Goal: Task Accomplishment & Management: Complete application form

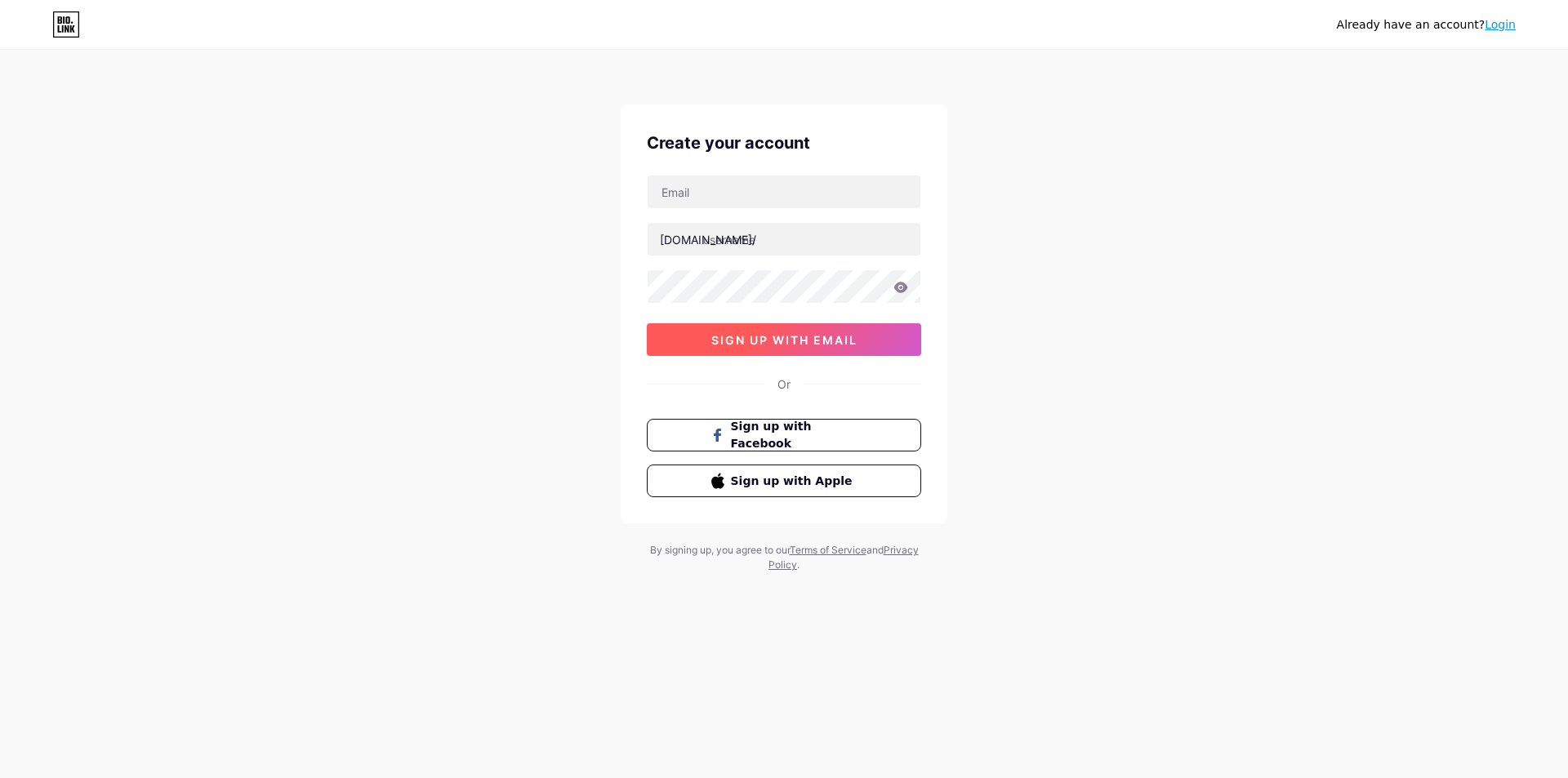
click at [816, 344] on span "sign up with email" at bounding box center [784, 341] width 146 height 14
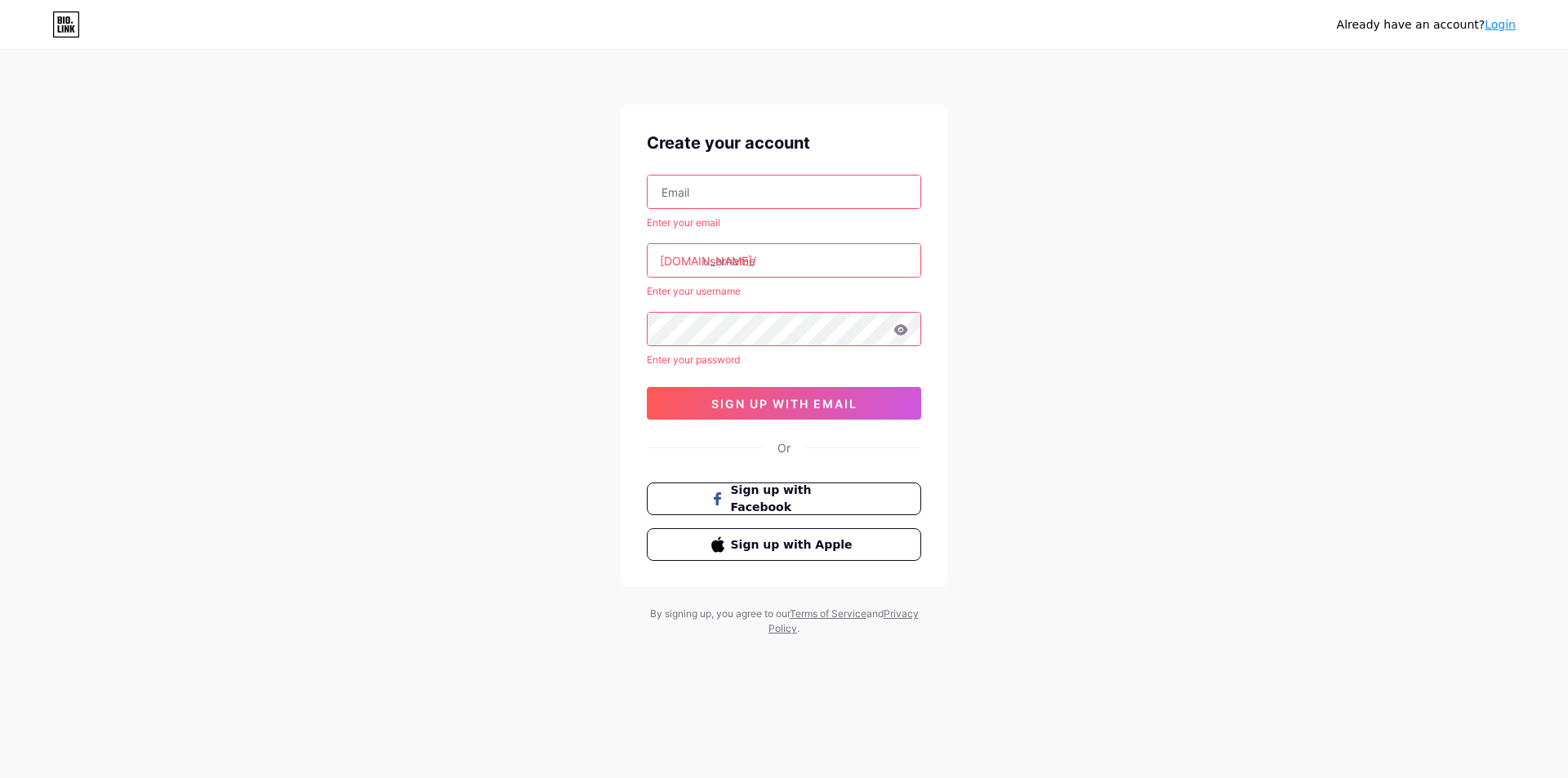
click at [772, 183] on input "text" at bounding box center [784, 191] width 273 height 33
click at [1315, 327] on div "Already have an account? Login Create your account Enter your email bio.link/ E…" at bounding box center [784, 344] width 1568 height 688
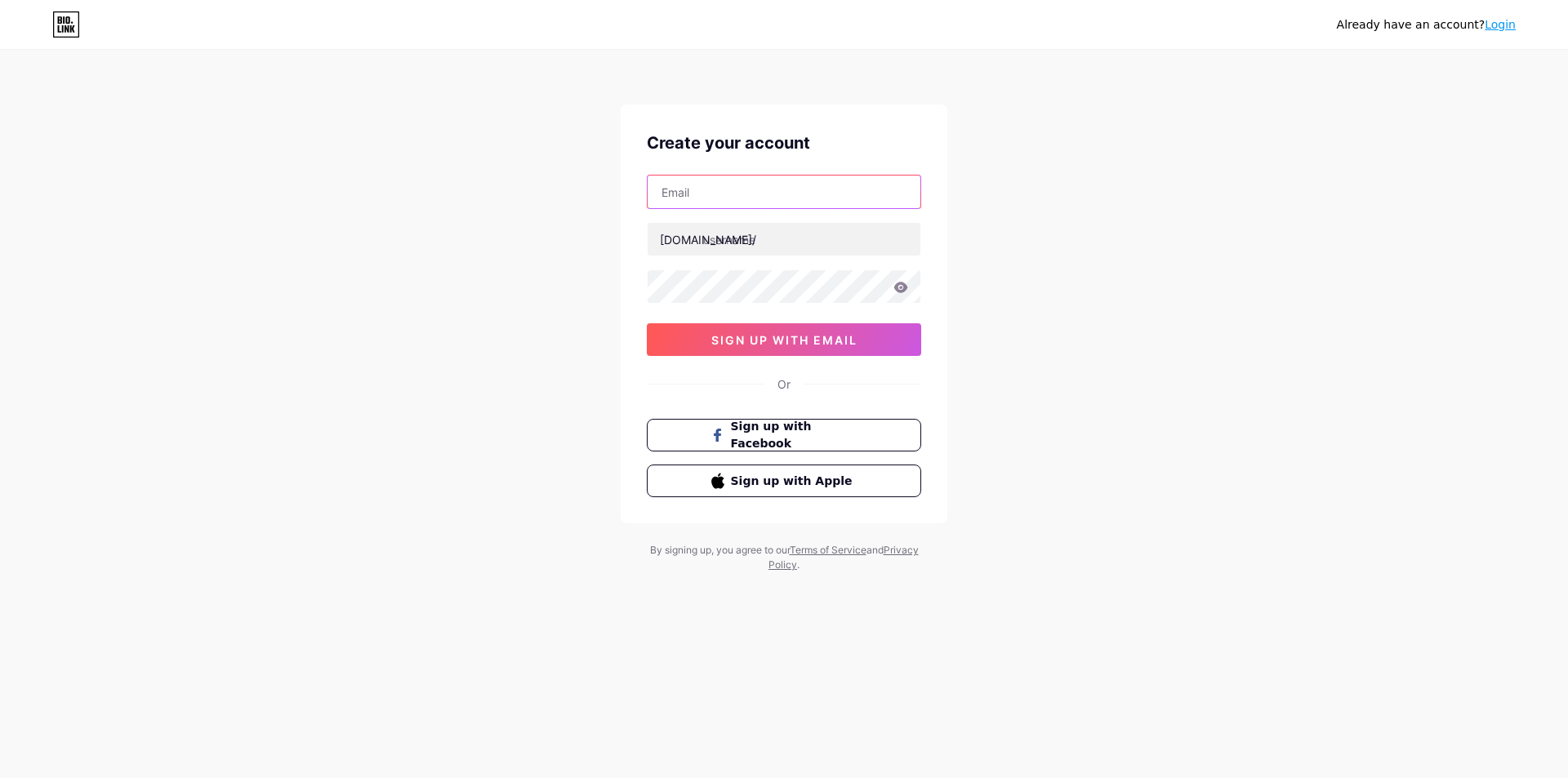
click at [771, 194] on input "text" at bounding box center [784, 191] width 273 height 33
click at [1051, 426] on div "Already have an account? Login Create your account bio.link/ 0cAFcWeA7Z7vazKa6i…" at bounding box center [784, 312] width 1568 height 625
click at [798, 198] on input "text" at bounding box center [784, 191] width 273 height 33
type input "sridharbusetty@yahoo.com"
click at [823, 349] on button "sign up with email" at bounding box center [784, 339] width 275 height 33
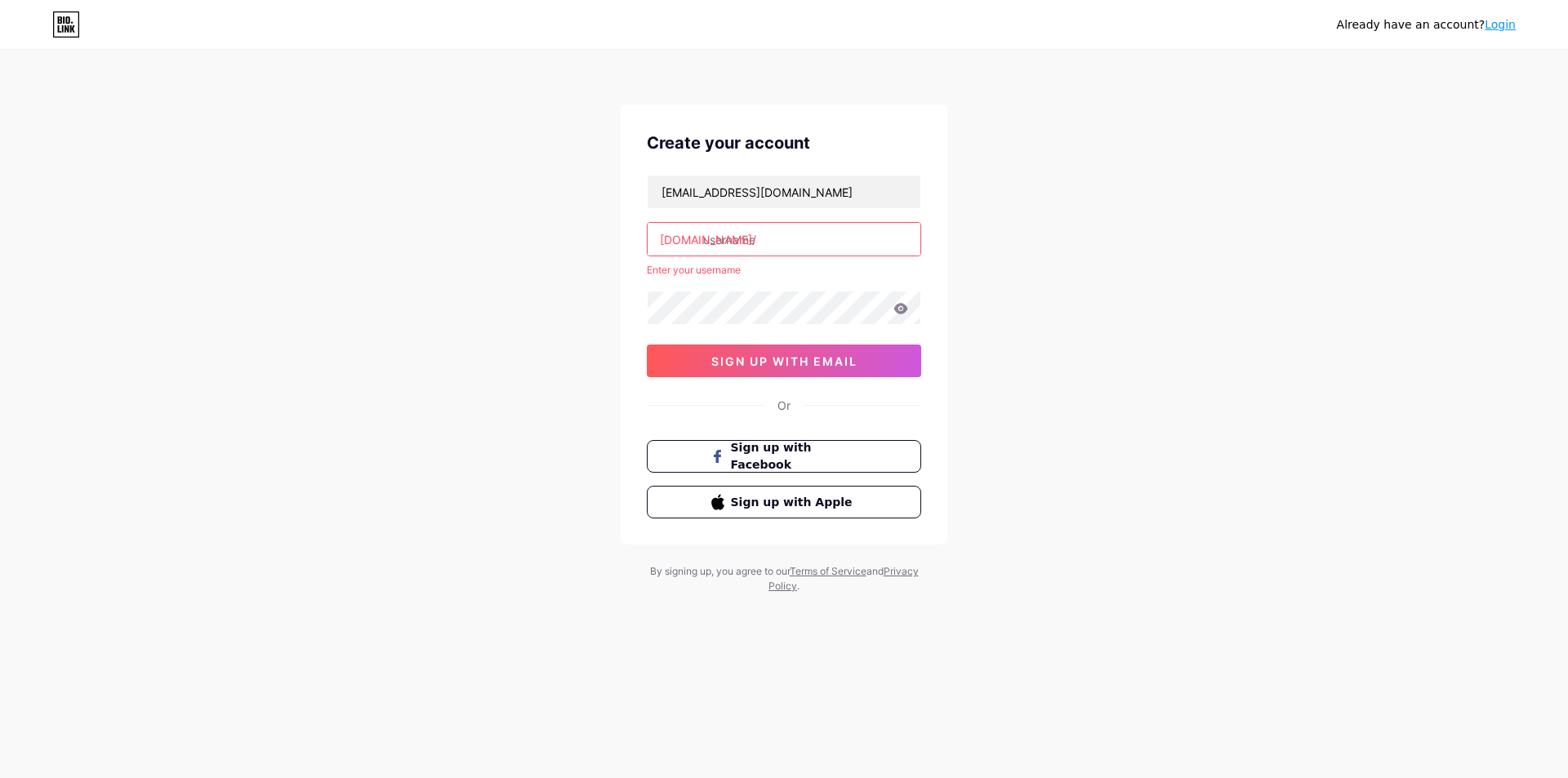
click at [778, 239] on input "text" at bounding box center [784, 239] width 273 height 33
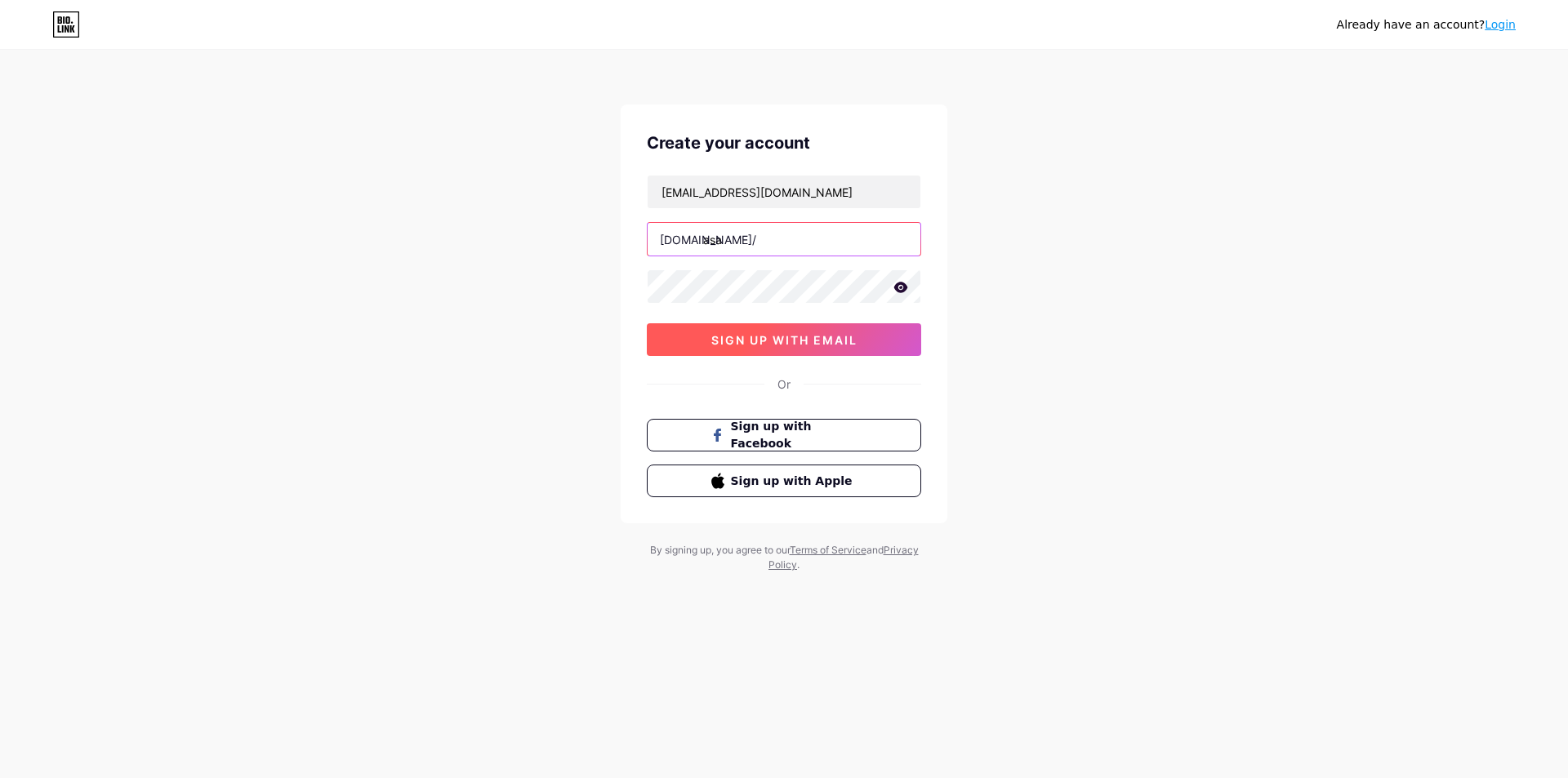
type input "asa"
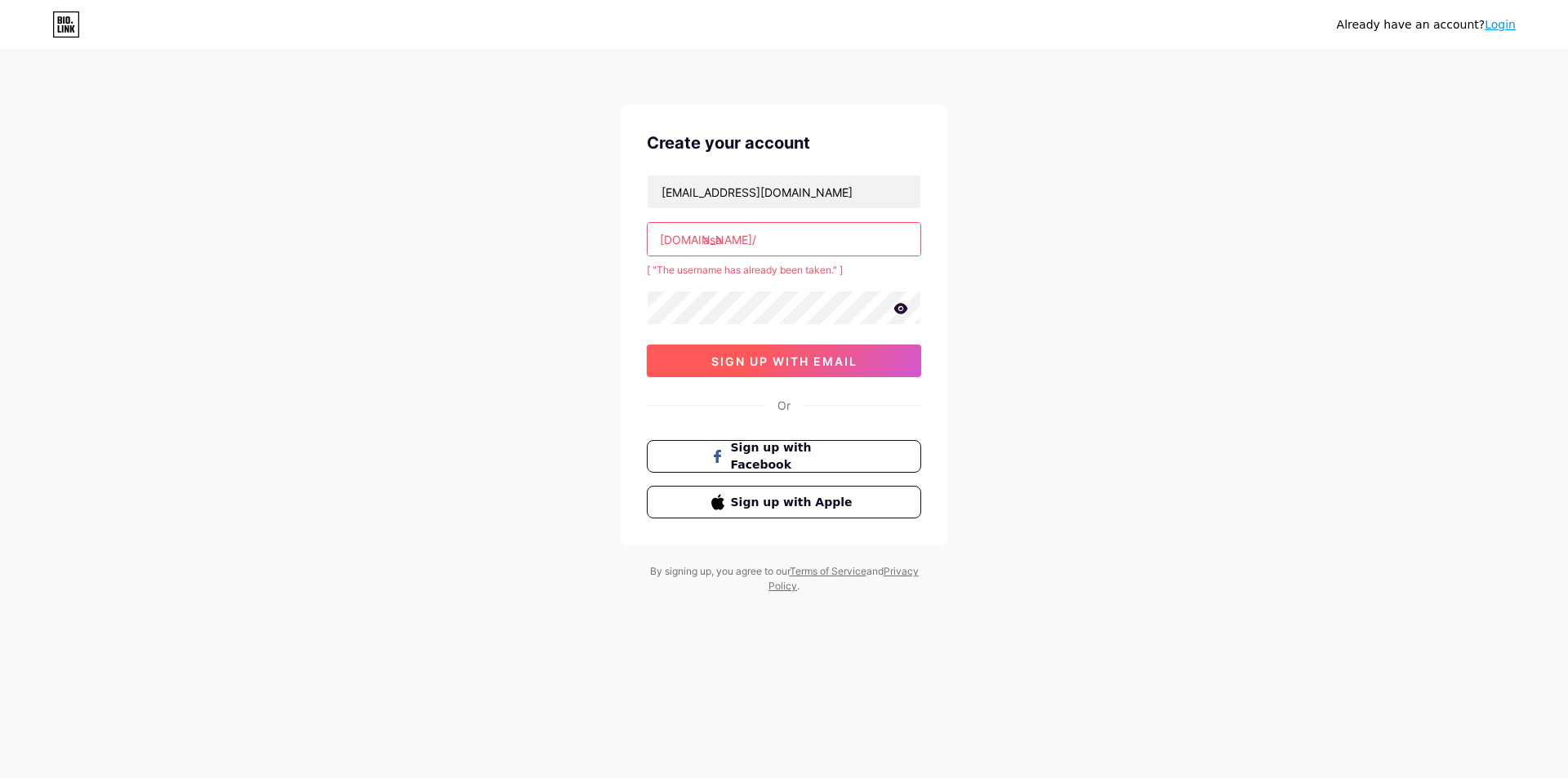
click at [788, 342] on div "sridharbusetty@yahoo.com bio.link/ asa [ "The username has already been taken."…" at bounding box center [784, 276] width 275 height 202
click at [744, 246] on input "asa" at bounding box center [784, 239] width 273 height 33
click at [830, 461] on span "Sign up with Facebook" at bounding box center [794, 457] width 129 height 35
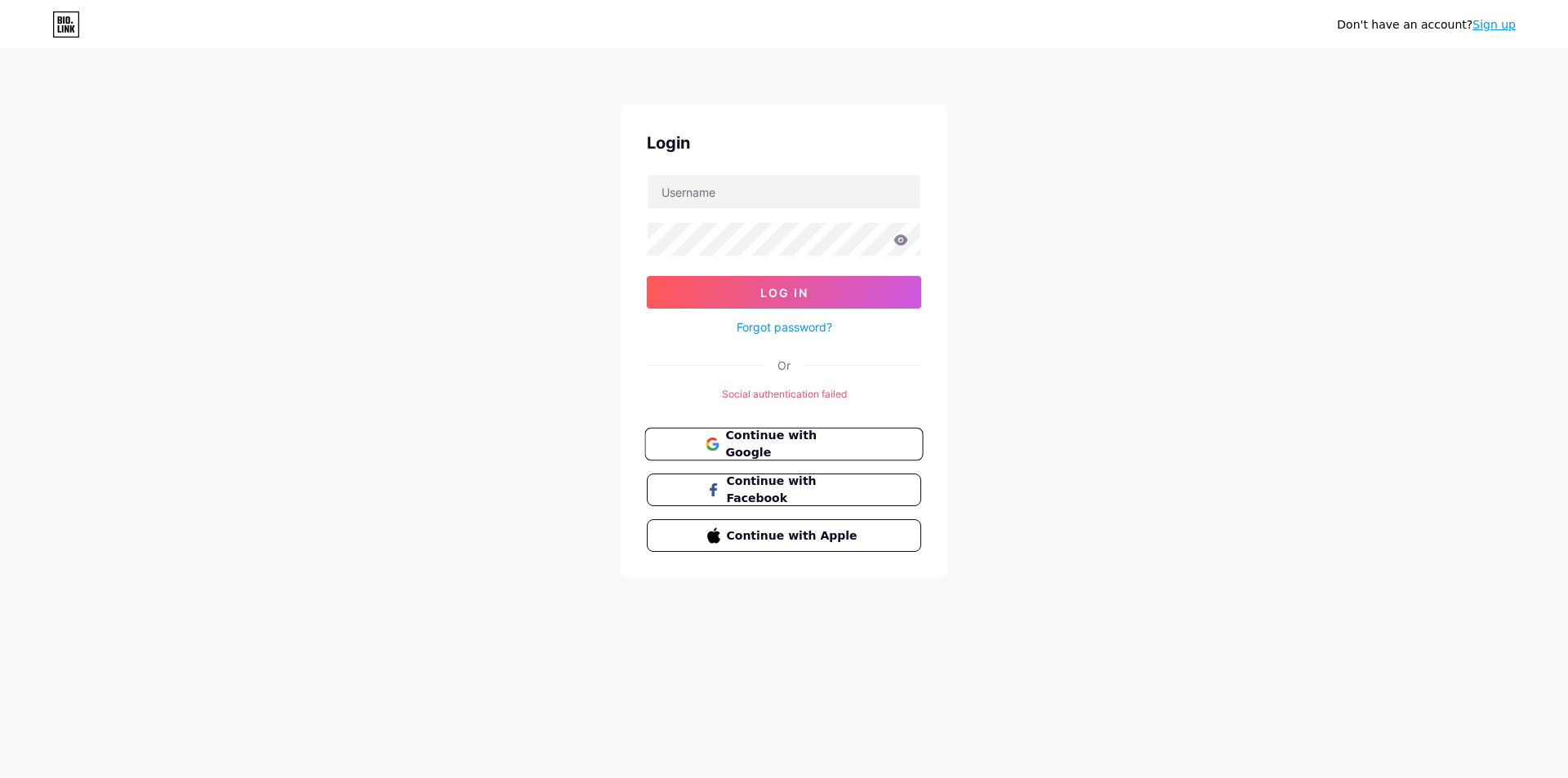
click at [832, 454] on button "Continue with Google" at bounding box center [784, 444] width 278 height 33
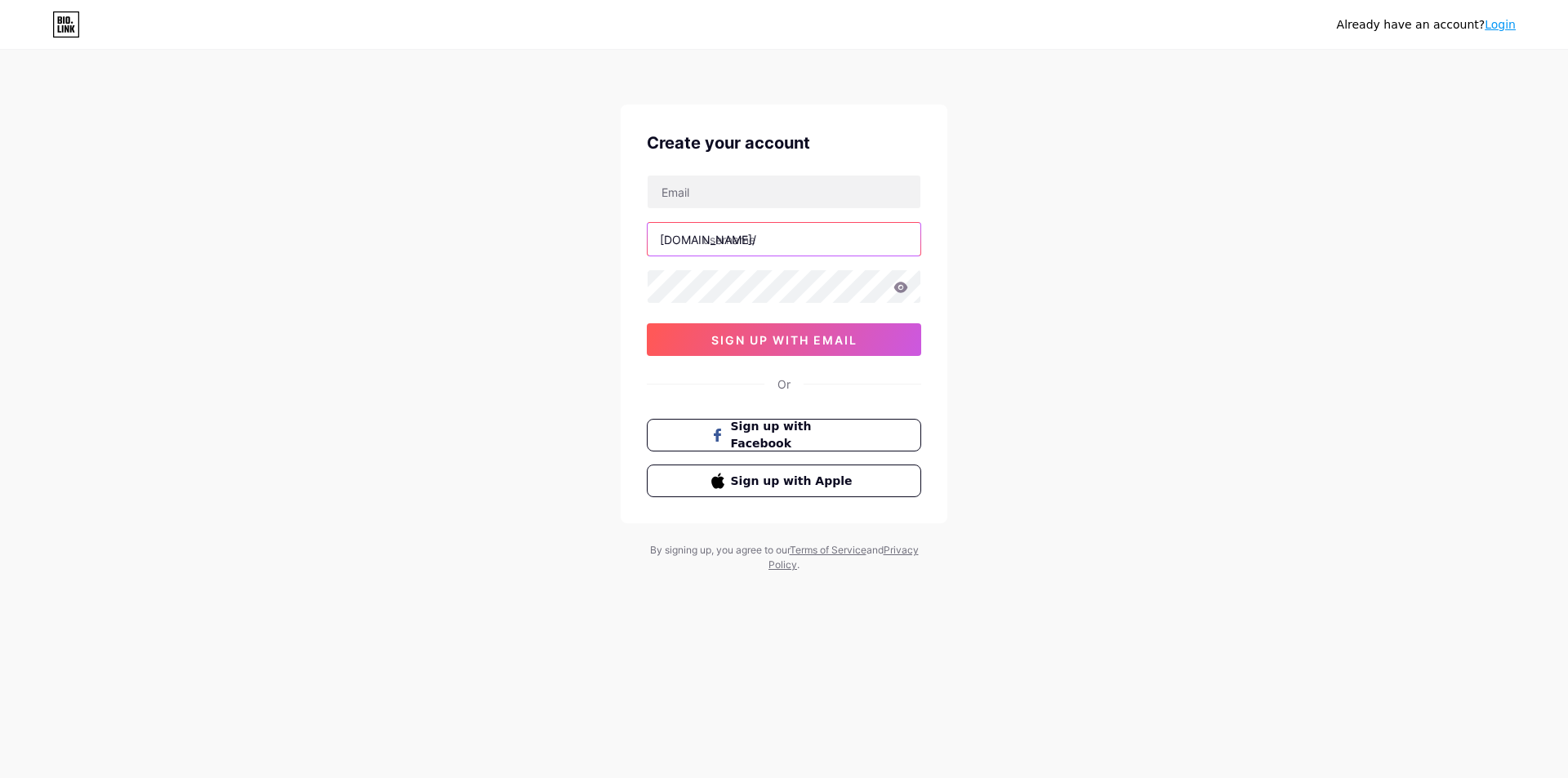
click at [768, 239] on input "text" at bounding box center [784, 239] width 273 height 33
click at [849, 246] on input "text" at bounding box center [784, 239] width 273 height 33
click at [791, 243] on input "text" at bounding box center [784, 239] width 273 height 33
click at [824, 340] on span "sign up with email" at bounding box center [784, 341] width 146 height 14
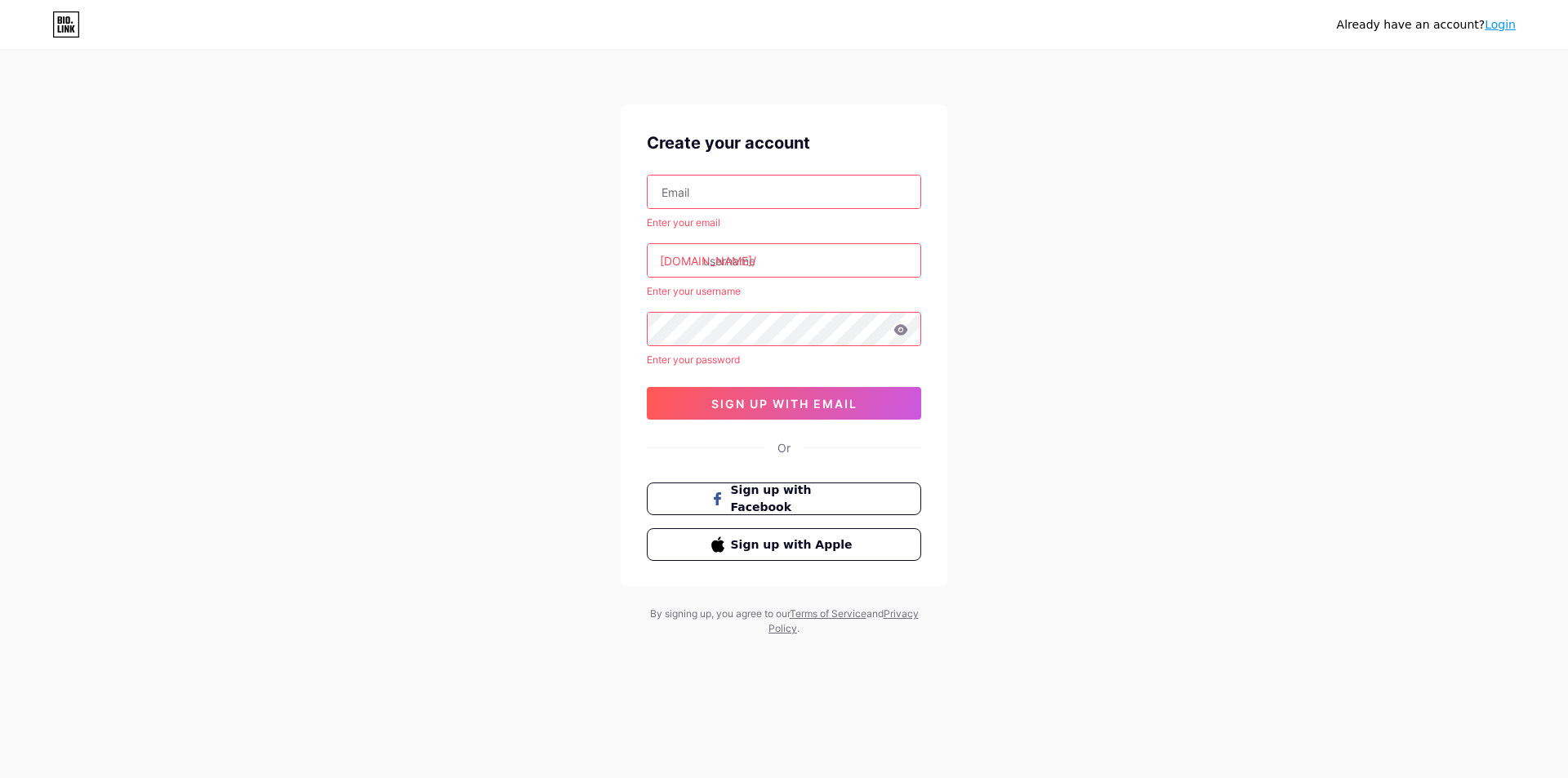
click at [783, 184] on input "text" at bounding box center [784, 191] width 273 height 33
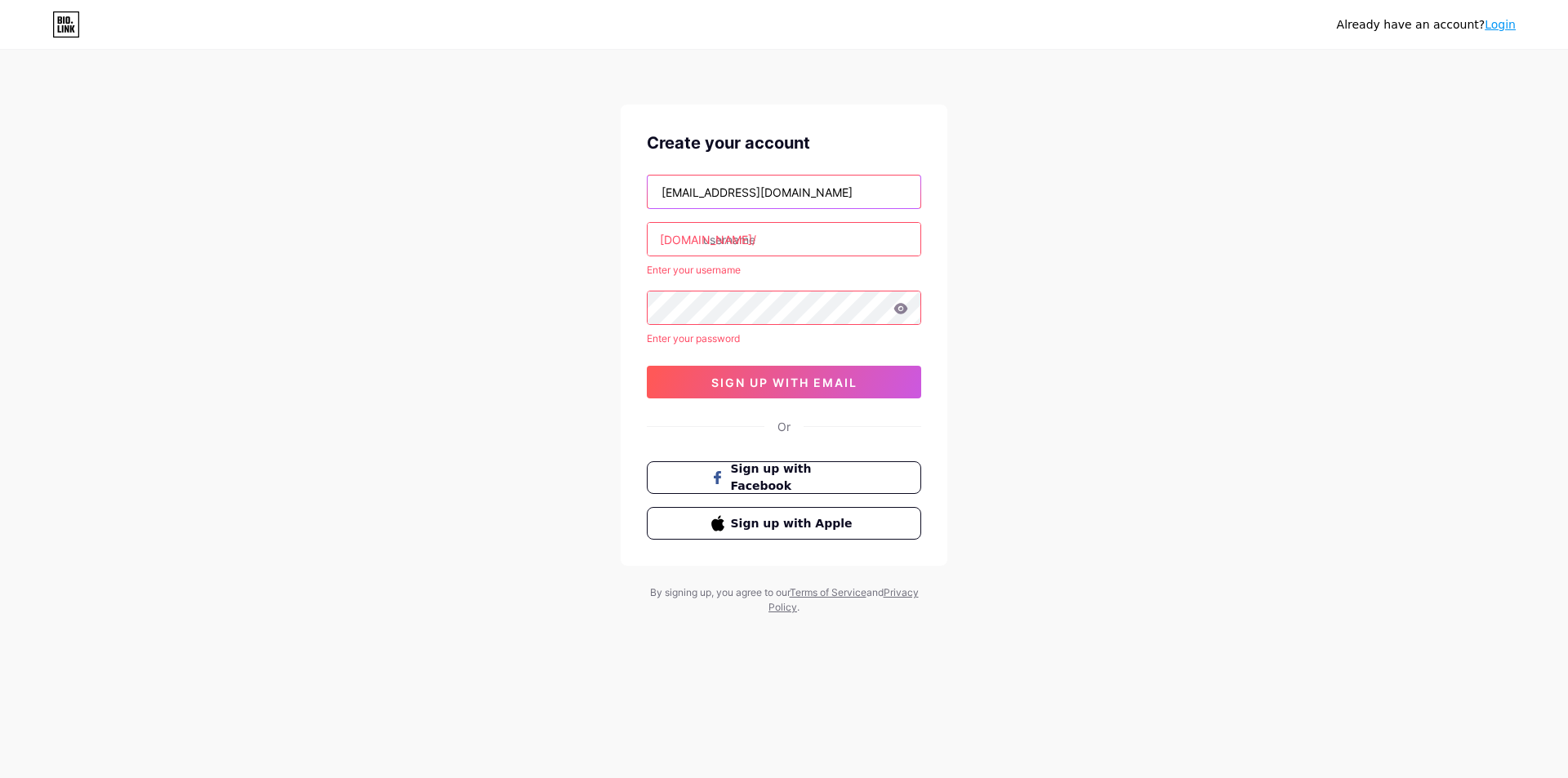
type input "[EMAIL_ADDRESS][DOMAIN_NAME]"
click at [780, 239] on input "text" at bounding box center [784, 239] width 273 height 33
drag, startPoint x: 757, startPoint y: 239, endPoint x: 609, endPoint y: 239, distance: 148.0
click at [609, 239] on div "Already have an account? Login Create your account [EMAIL_ADDRESS][DOMAIN_NAME]…" at bounding box center [784, 334] width 1568 height 667
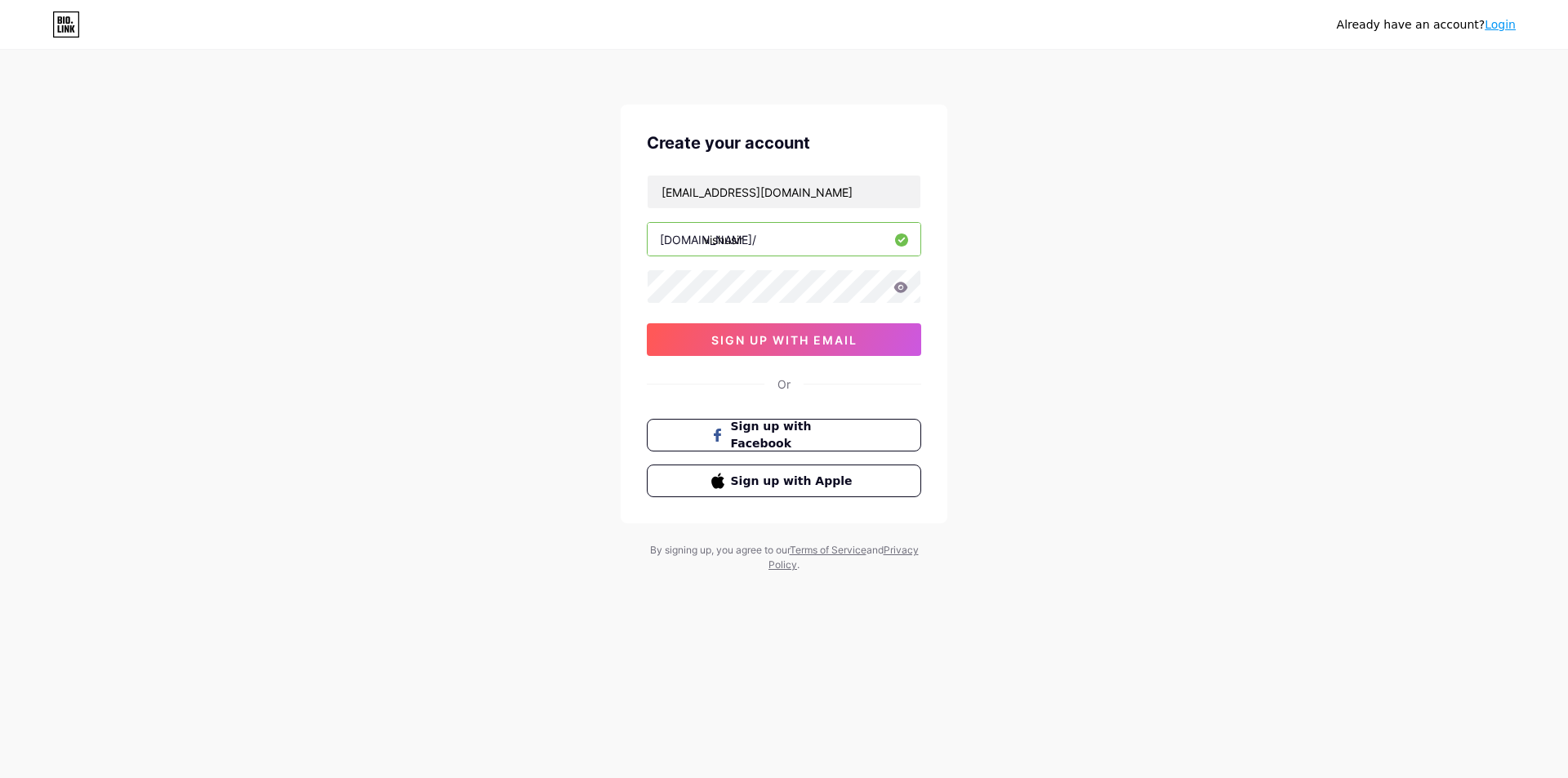
type input "vishusir"
click at [822, 344] on span "sign up with email" at bounding box center [784, 341] width 146 height 14
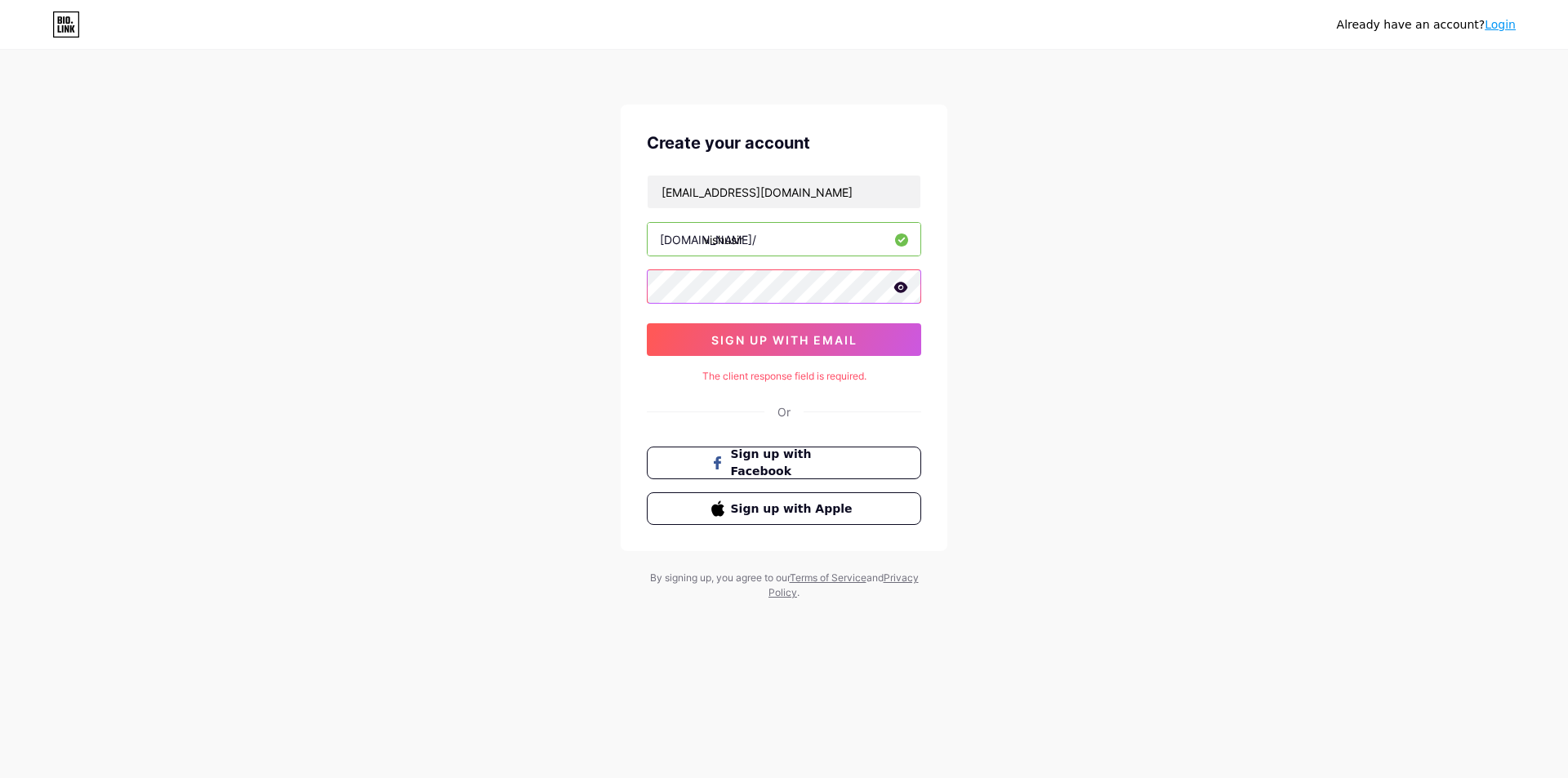
click at [578, 300] on div "Already have an account? Login Create your account [EMAIL_ADDRESS][DOMAIN_NAME]…" at bounding box center [784, 326] width 1568 height 652
click at [890, 350] on button "sign up with email" at bounding box center [784, 339] width 275 height 33
click at [813, 512] on span "Sign up with Apple" at bounding box center [794, 508] width 129 height 17
